Goal: Check status: Check status

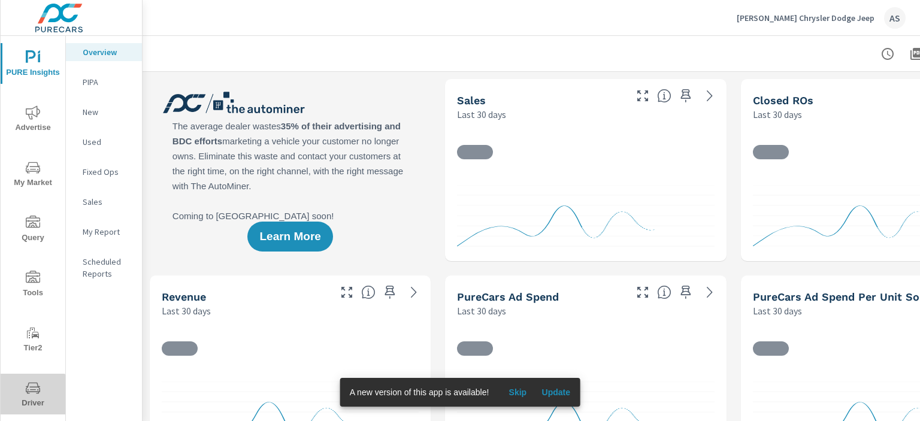
click at [34, 404] on span "Driver" at bounding box center [32, 395] width 57 height 29
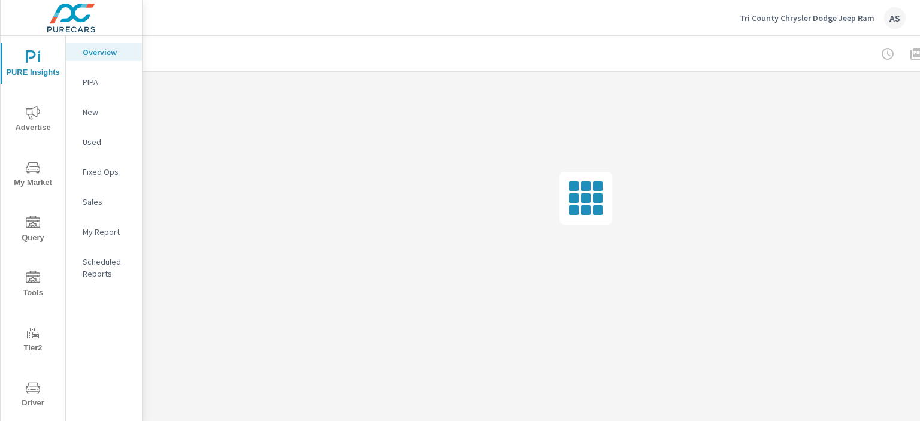
click at [28, 392] on icon "nav menu" at bounding box center [33, 387] width 14 height 11
click at [28, 397] on span "Driver" at bounding box center [32, 395] width 57 height 29
